Goal: Find specific page/section

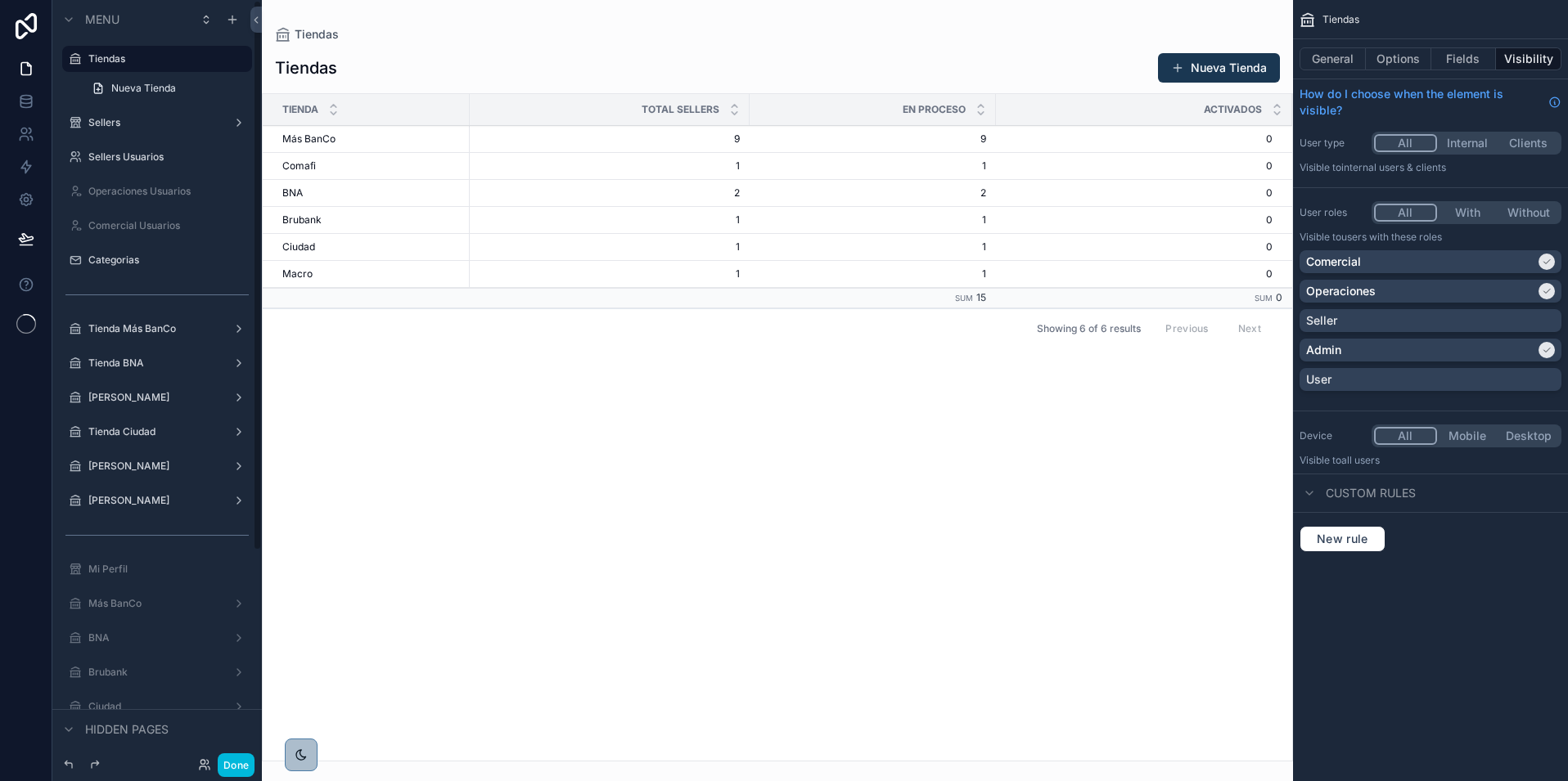
click at [115, 158] on label "Sellers Usuarios" at bounding box center [165, 157] width 154 height 13
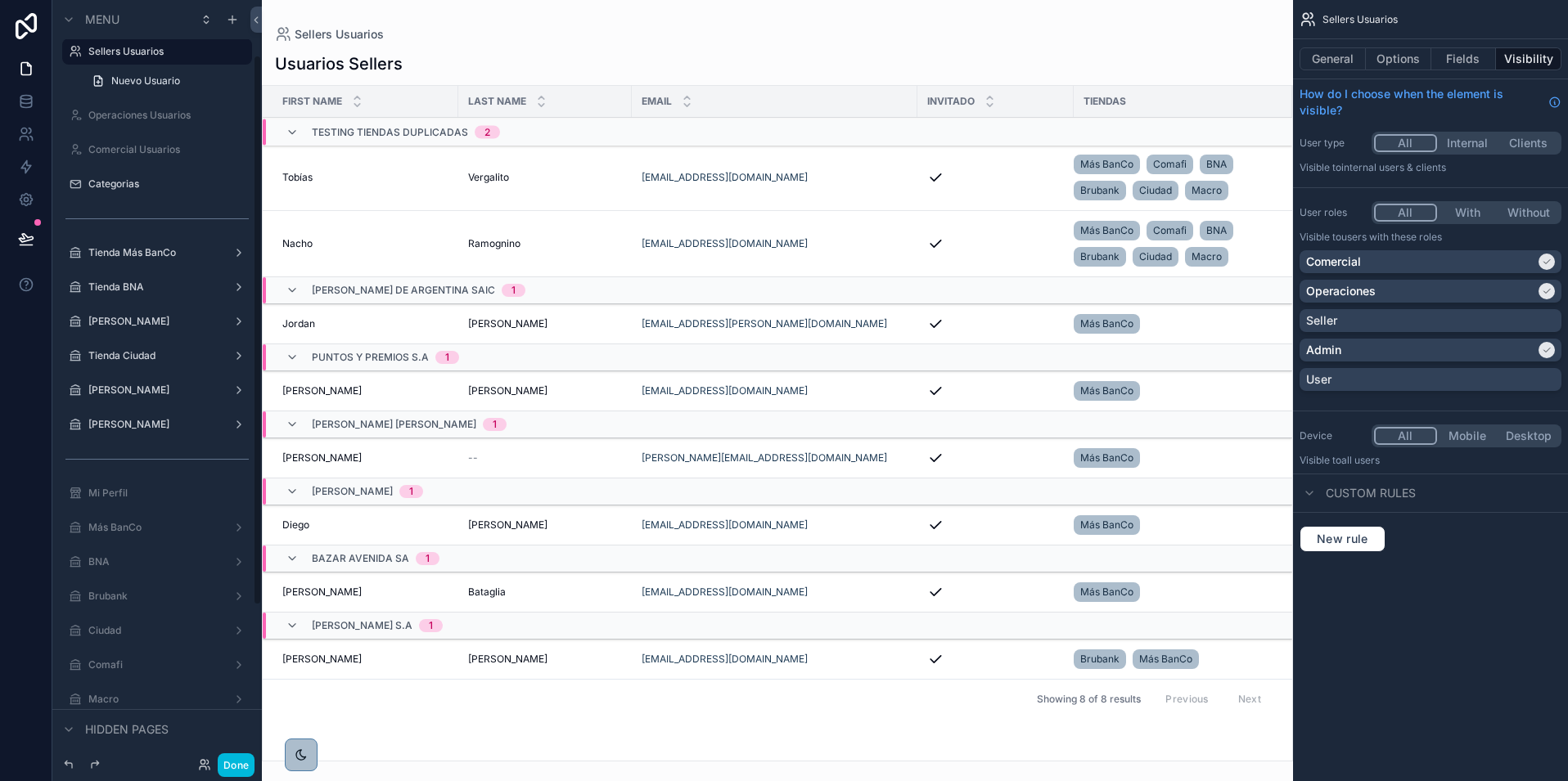
scroll to position [98, 0]
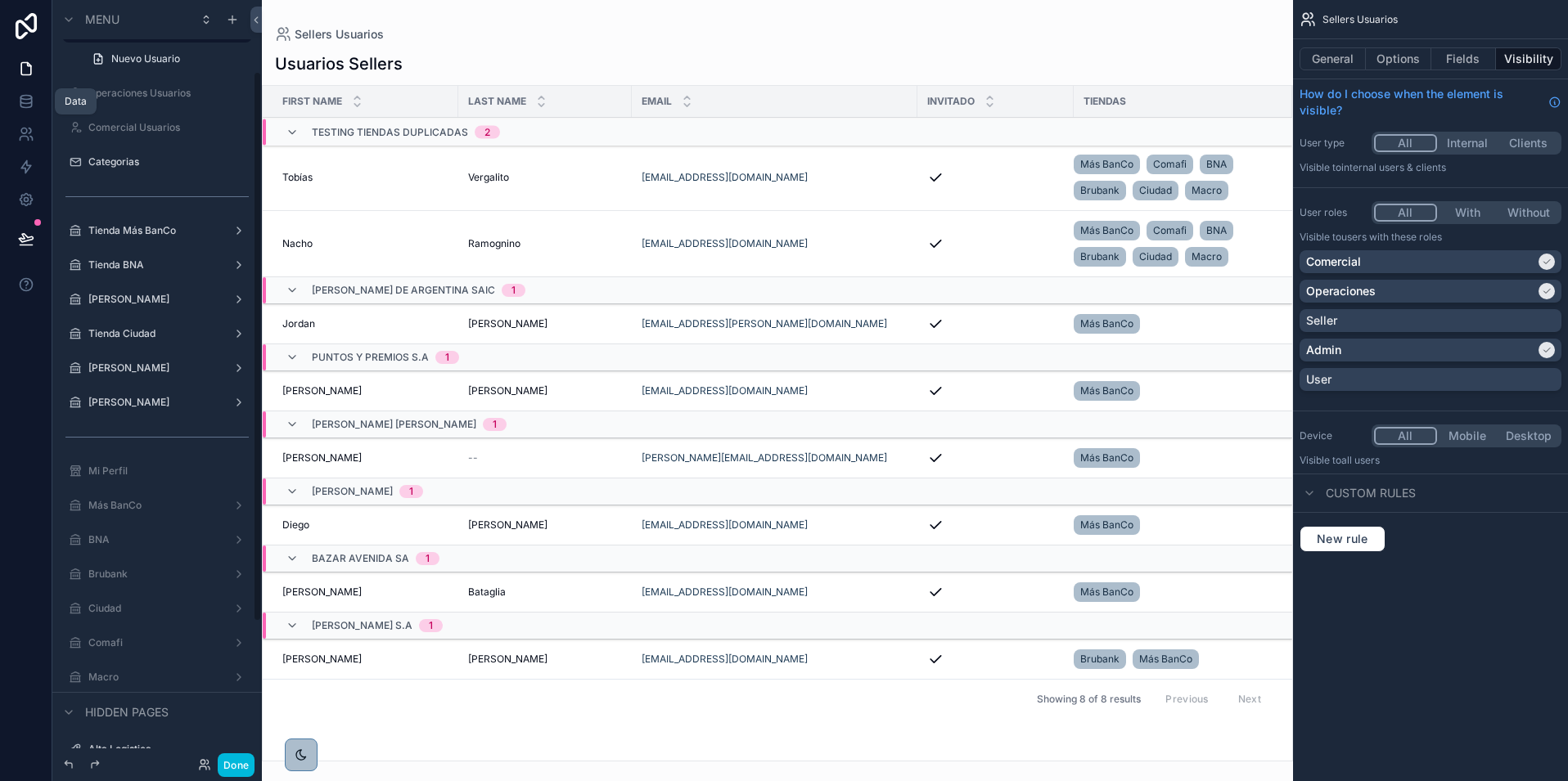
click at [30, 105] on icon at bounding box center [26, 101] width 17 height 17
